Goal: Transaction & Acquisition: Purchase product/service

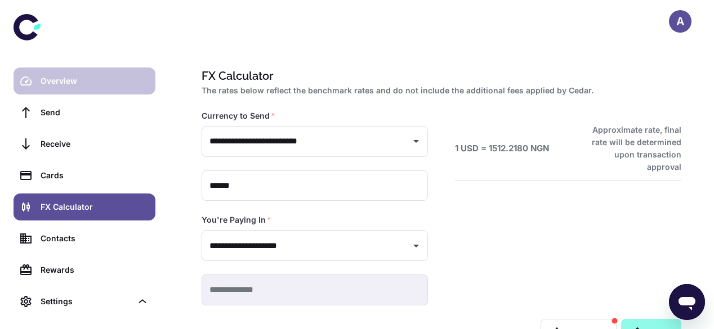
click at [70, 77] on div "Overview" at bounding box center [95, 81] width 108 height 12
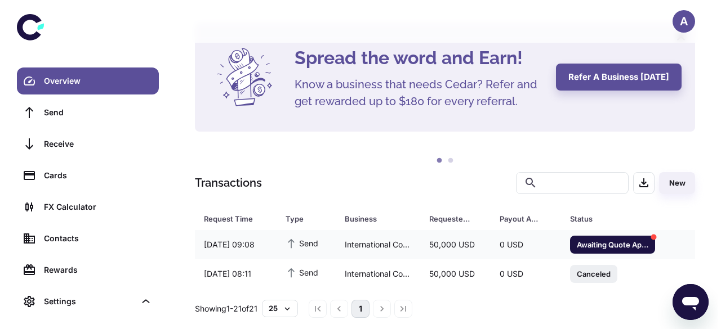
scroll to position [56, 0]
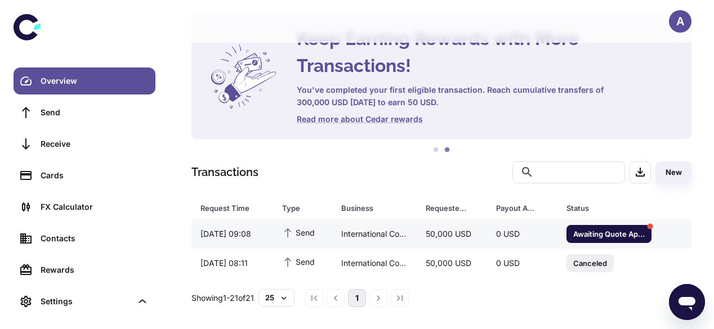
click at [349, 234] on div "International Company for Insulation Technology - INSUTECH" at bounding box center [374, 234] width 84 height 21
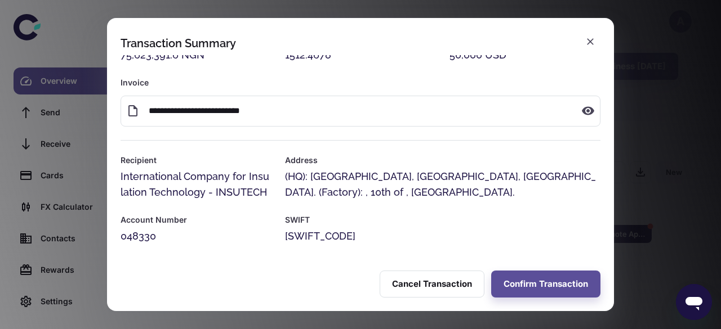
scroll to position [0, 0]
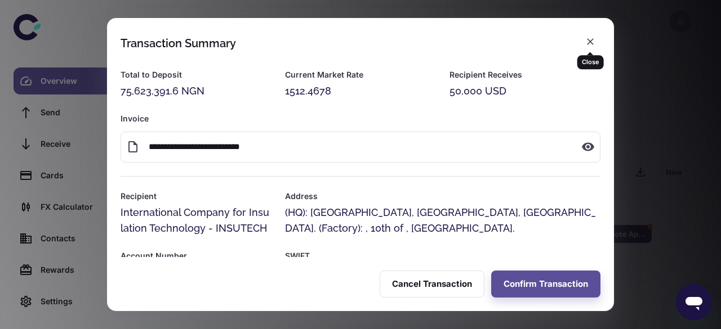
click at [594, 40] on icon "button" at bounding box center [589, 41] width 11 height 11
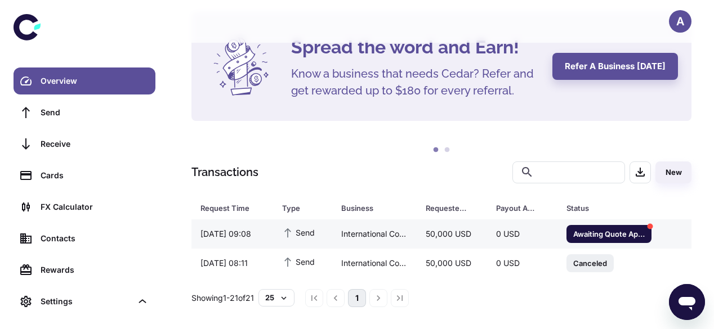
click at [599, 231] on span "Awaiting Quote Approval" at bounding box center [608, 233] width 85 height 11
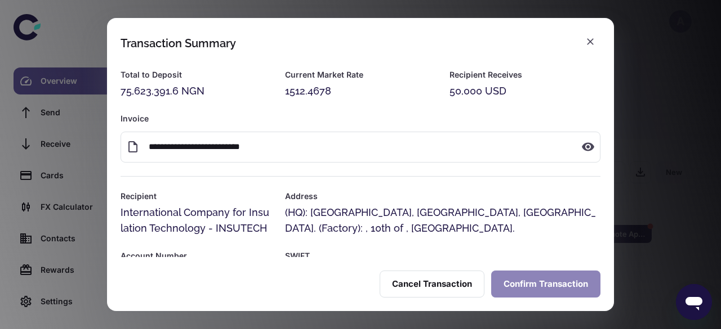
click at [539, 280] on button "Confirm Transaction" at bounding box center [545, 284] width 109 height 27
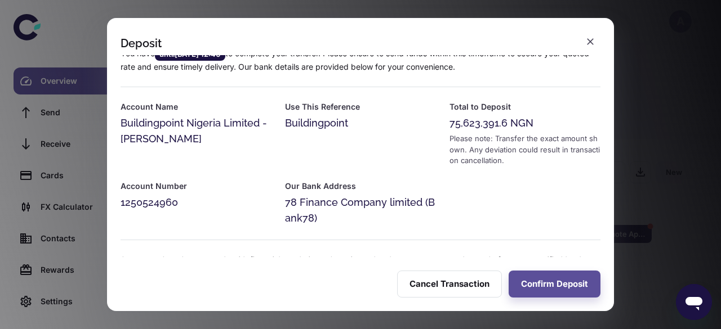
scroll to position [21, 0]
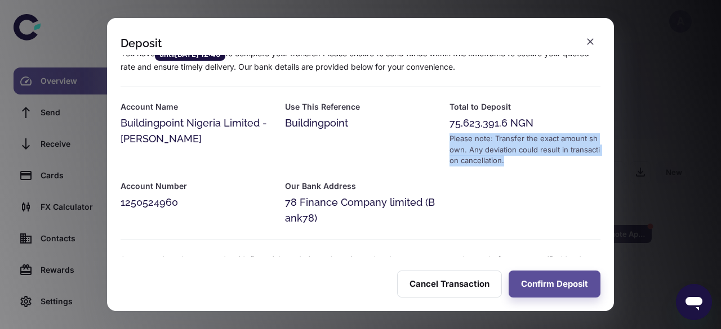
drag, startPoint x: 609, startPoint y: 129, endPoint x: 610, endPoint y: 172, distance: 42.8
click at [610, 172] on div "You have until [DATE] 12:40 to complete your transfer. Please ensure to send fu…" at bounding box center [360, 156] width 507 height 202
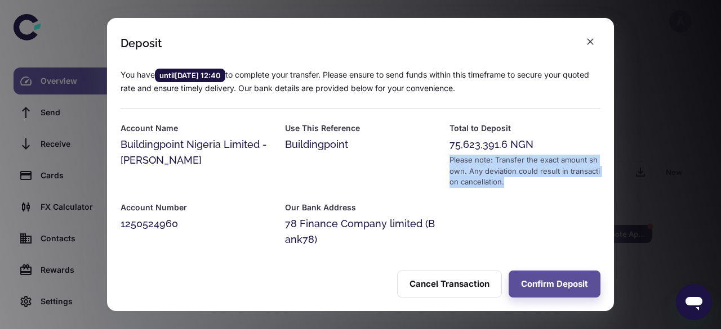
scroll to position [12, 0]
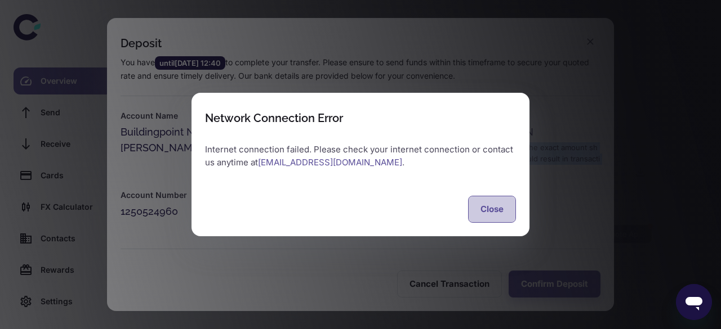
click at [490, 208] on button "Close" at bounding box center [492, 209] width 48 height 27
click at [491, 213] on button "Close" at bounding box center [492, 209] width 48 height 27
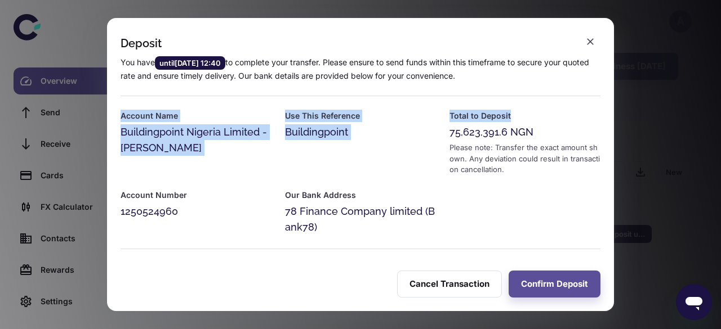
drag, startPoint x: 614, startPoint y: 91, endPoint x: 613, endPoint y: 105, distance: 14.1
click at [613, 105] on div "Deposit You have until [DATE] 12:40 to complete your transfer. Please ensure to…" at bounding box center [360, 164] width 721 height 329
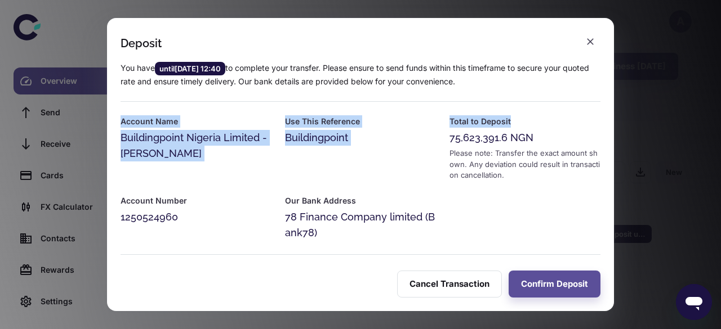
scroll to position [5, 0]
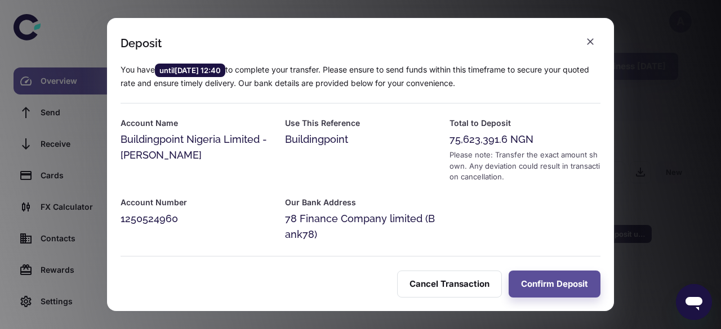
drag, startPoint x: 609, startPoint y: 142, endPoint x: 611, endPoint y: 131, distance: 11.5
click at [611, 131] on div "You have until [DATE] 12:40 to complete your transfer. Please ensure to send fu…" at bounding box center [360, 156] width 507 height 202
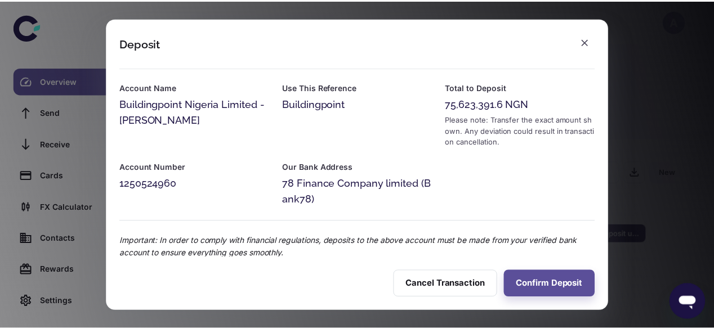
scroll to position [48, 0]
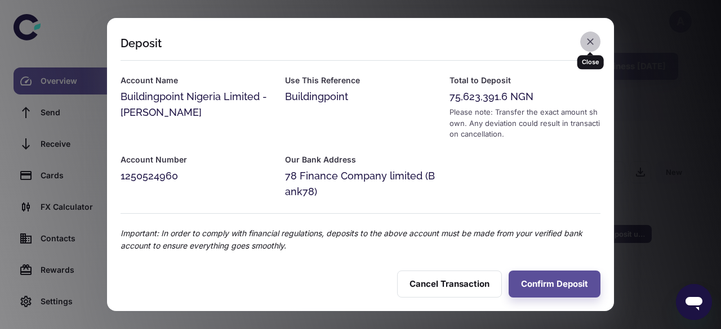
click at [589, 39] on icon "button" at bounding box center [589, 41] width 11 height 11
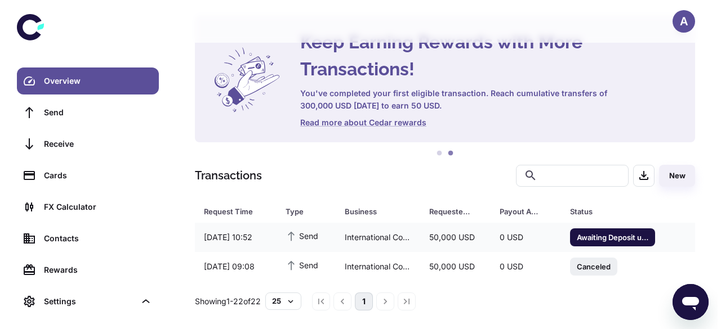
scroll to position [56, 0]
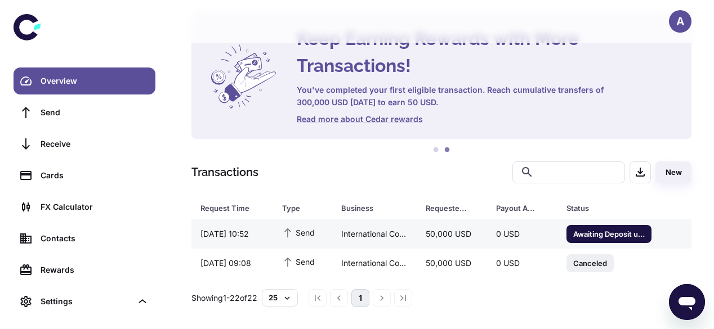
click at [613, 232] on span "Awaiting Deposit until [DATE] 13:53" at bounding box center [608, 233] width 85 height 11
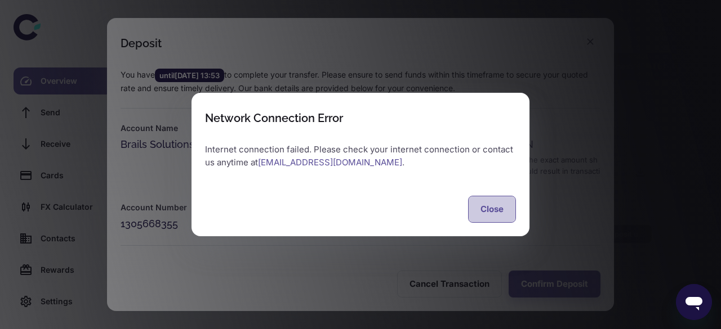
click at [487, 213] on button "Close" at bounding box center [492, 209] width 48 height 27
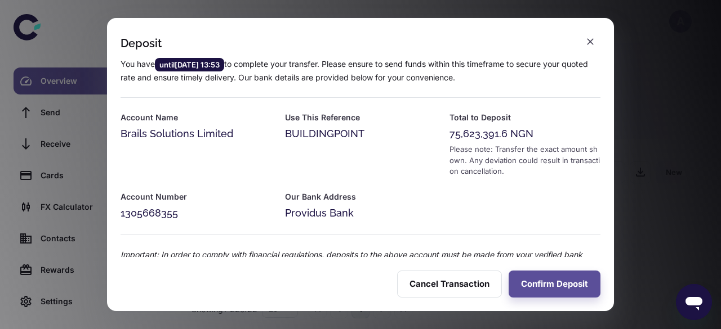
scroll to position [29, 0]
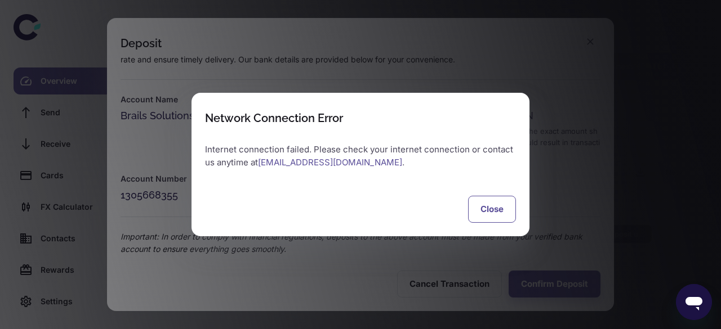
click at [493, 207] on button "Close" at bounding box center [492, 209] width 48 height 27
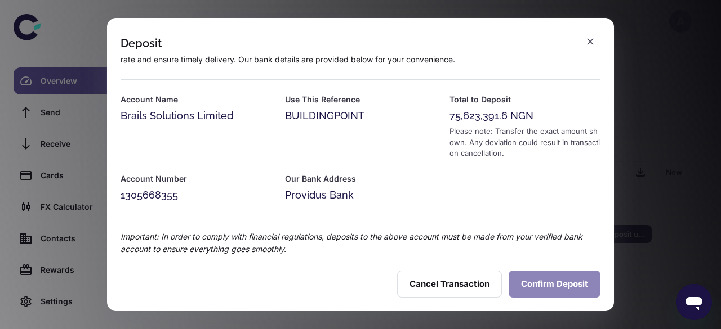
click at [567, 287] on button "Confirm Deposit" at bounding box center [554, 284] width 92 height 27
